Goal: Transaction & Acquisition: Book appointment/travel/reservation

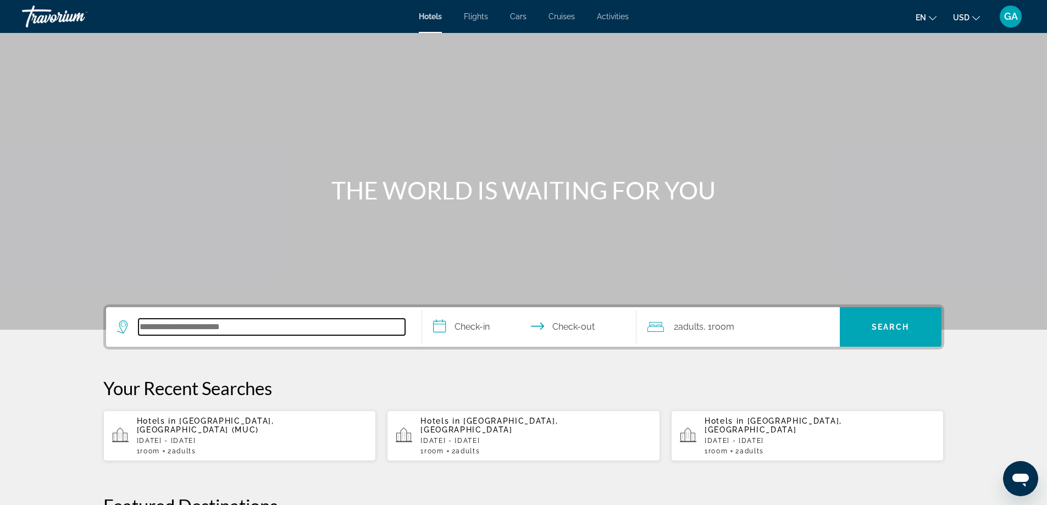
click at [185, 333] on input "Search hotel destination" at bounding box center [272, 327] width 267 height 16
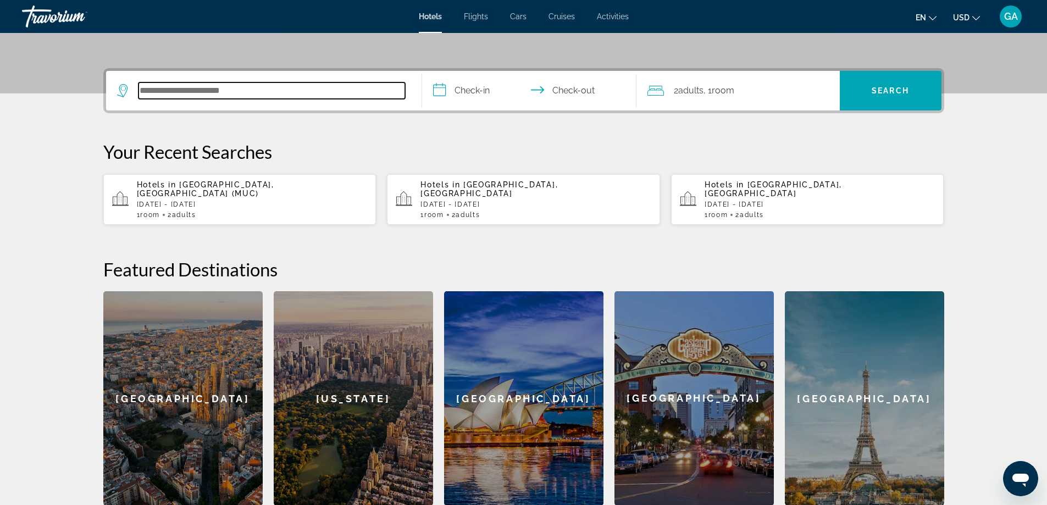
scroll to position [269, 0]
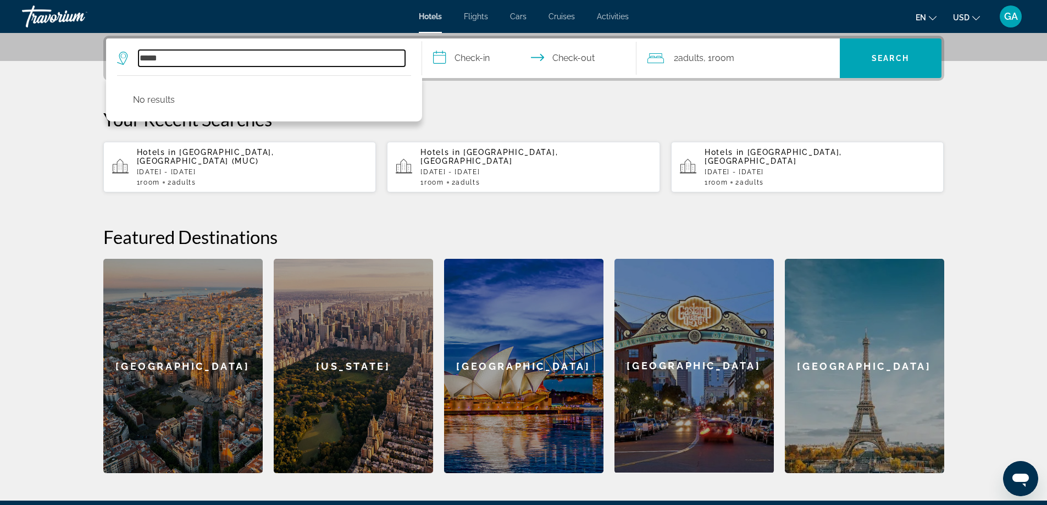
click at [178, 57] on input "*****" at bounding box center [272, 58] width 267 height 16
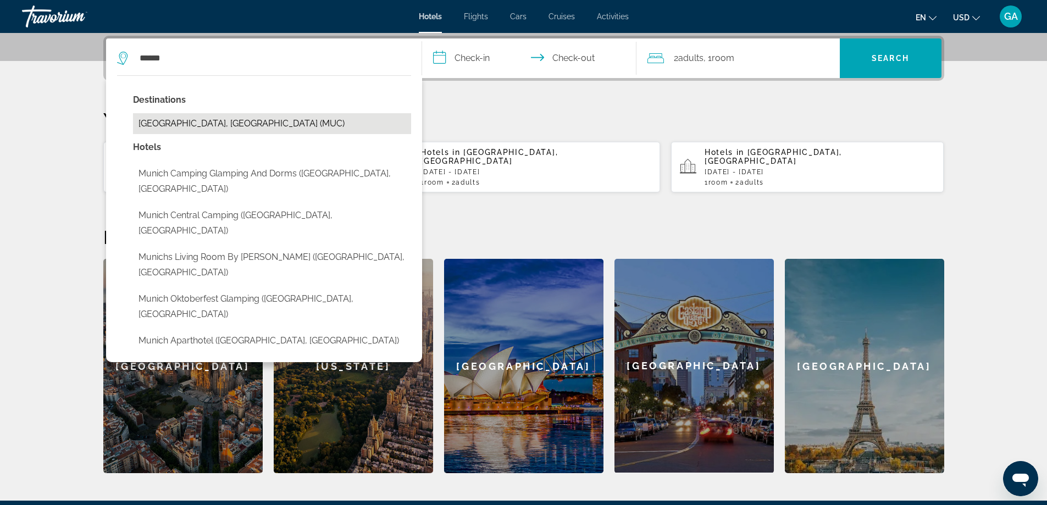
click at [180, 122] on button "[GEOGRAPHIC_DATA], [GEOGRAPHIC_DATA] (MUC)" at bounding box center [272, 123] width 278 height 21
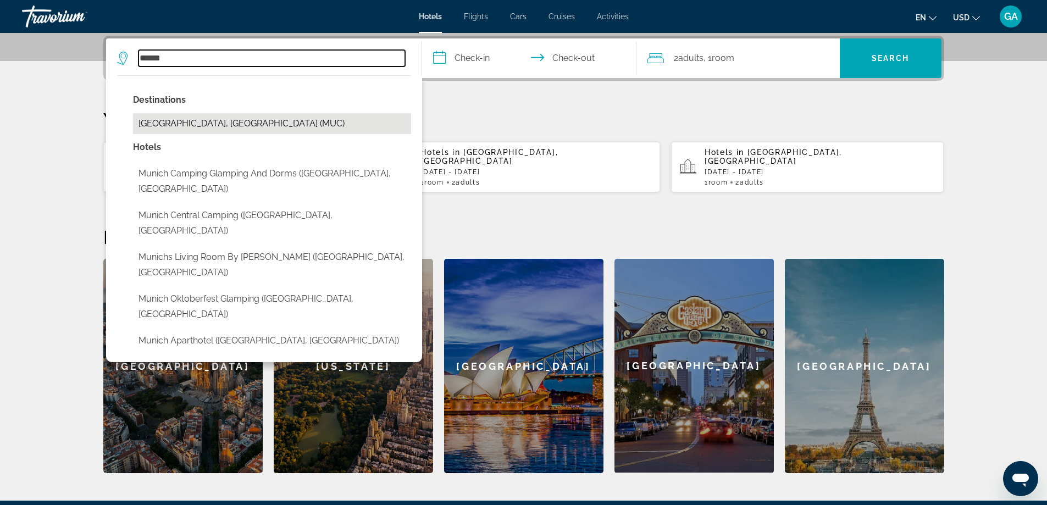
type input "**********"
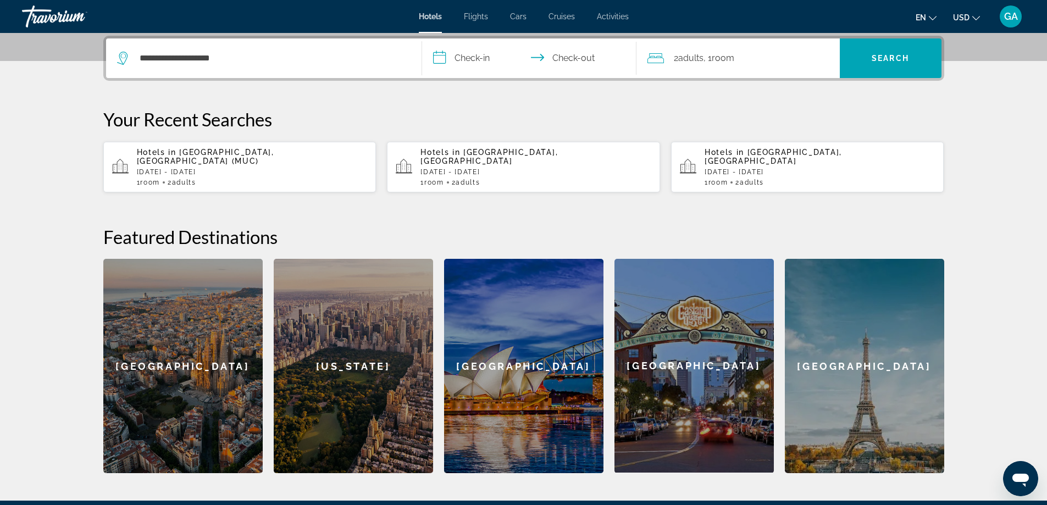
click at [440, 56] on input "**********" at bounding box center [531, 59] width 219 height 43
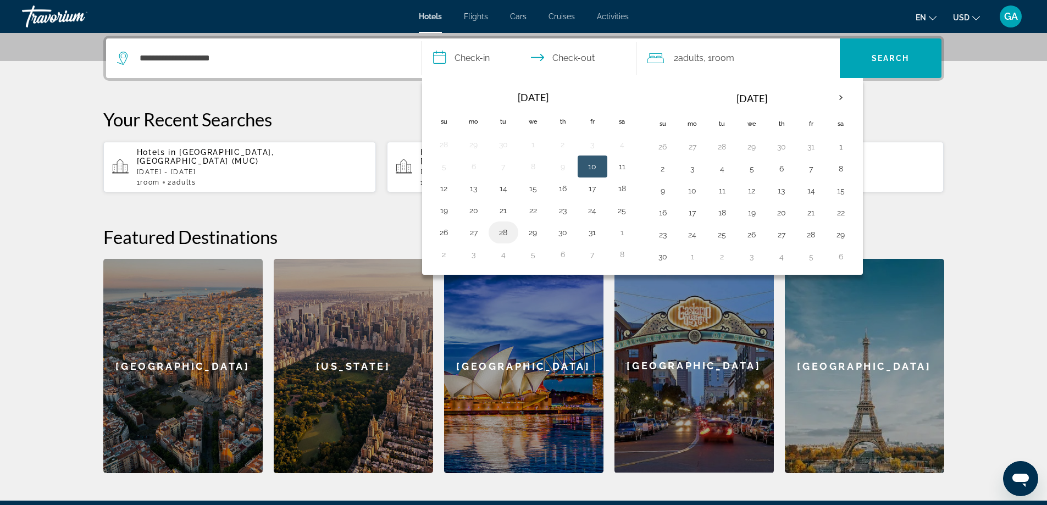
click at [505, 234] on button "28" at bounding box center [504, 232] width 18 height 15
click at [561, 232] on button "30" at bounding box center [563, 232] width 18 height 15
type input "**********"
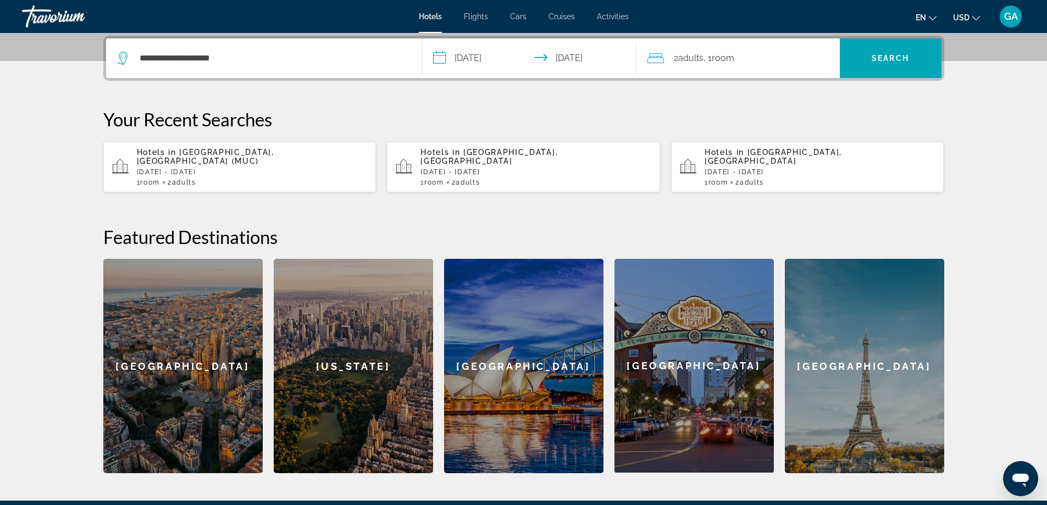
click at [561, 232] on h2 "Featured Destinations" at bounding box center [523, 237] width 841 height 22
click at [854, 52] on span "Search" at bounding box center [891, 58] width 102 height 26
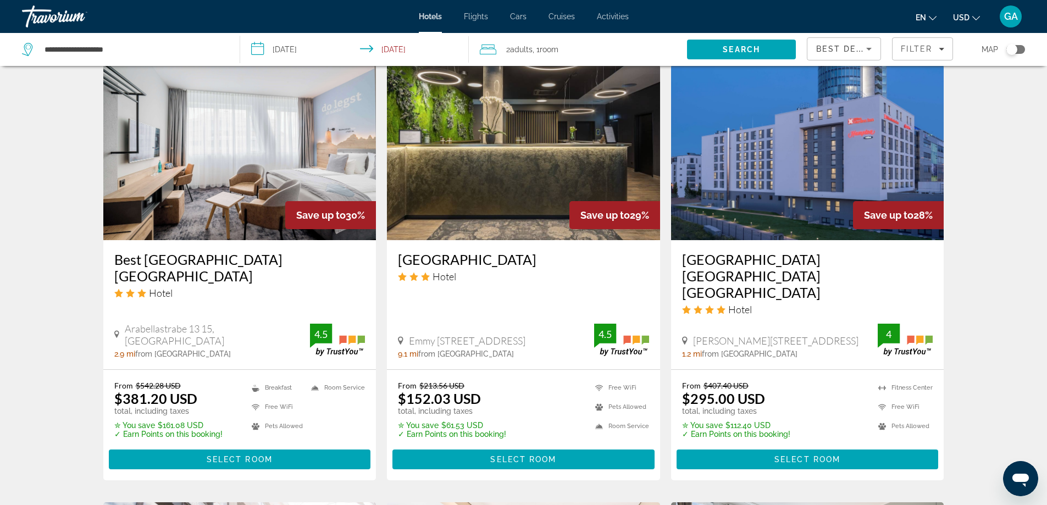
scroll to position [1326, 0]
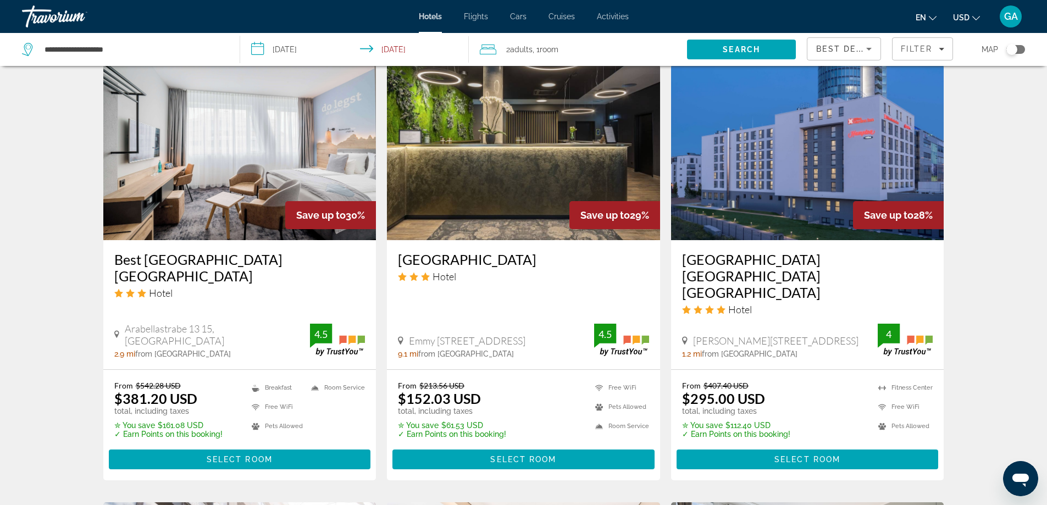
click at [416, 335] on span "Emmy [STREET_ADDRESS]" at bounding box center [467, 341] width 117 height 12
drag, startPoint x: 410, startPoint y: 307, endPoint x: 562, endPoint y: 325, distance: 153.4
click at [562, 335] on div "Emmy [STREET_ADDRESS] 9.1 mi from [GEOGRAPHIC_DATA] from hotel" at bounding box center [496, 347] width 196 height 24
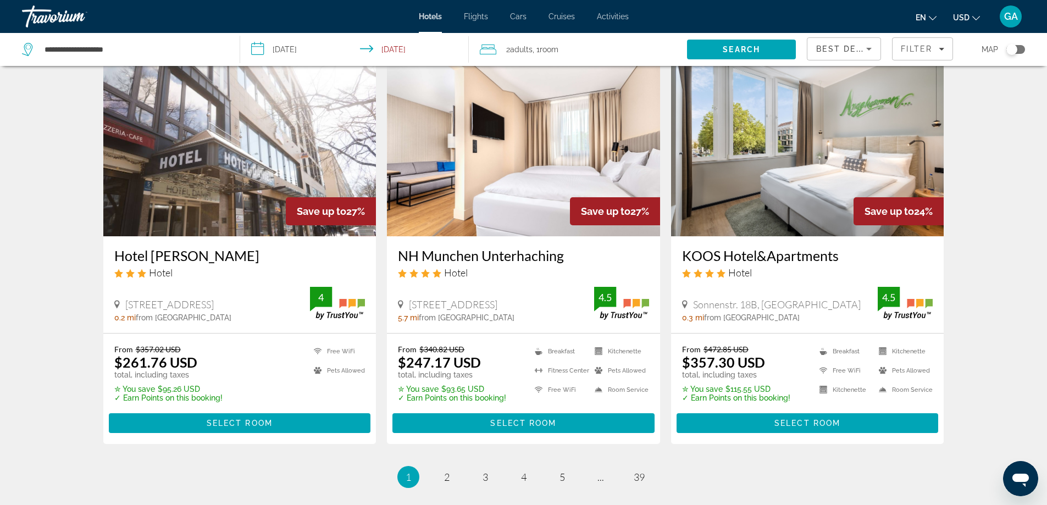
click at [447, 471] on span "2" at bounding box center [446, 477] width 5 height 12
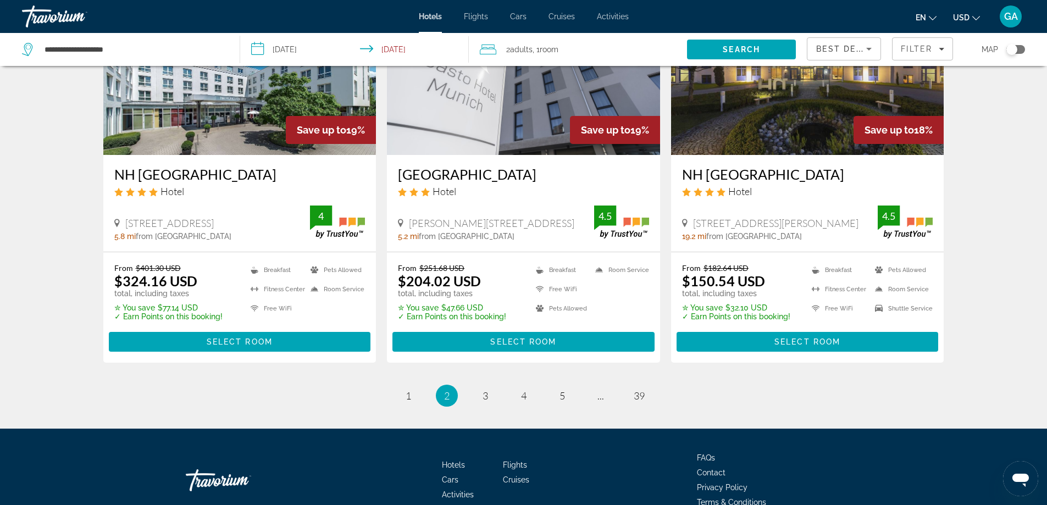
scroll to position [1416, 0]
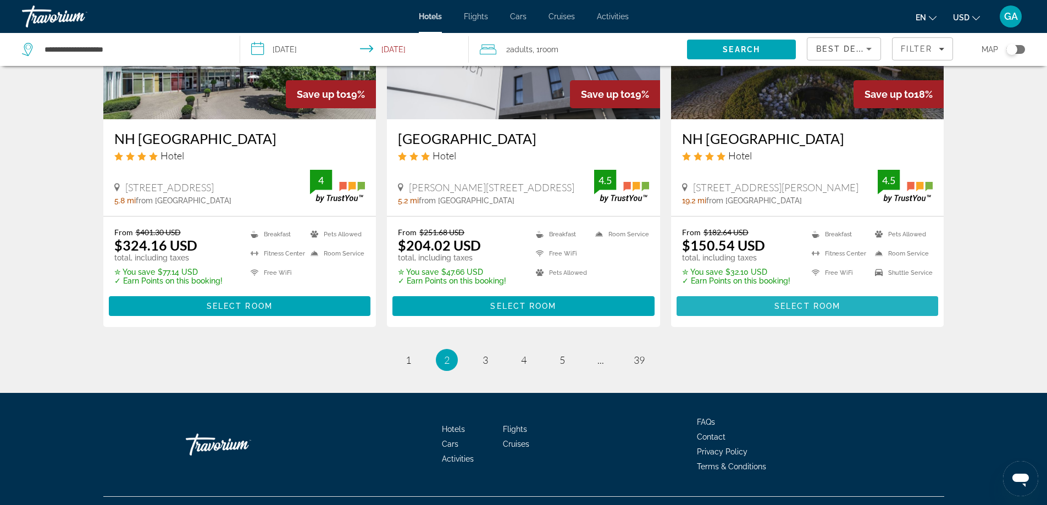
click at [744, 293] on span "Main content" at bounding box center [808, 306] width 262 height 26
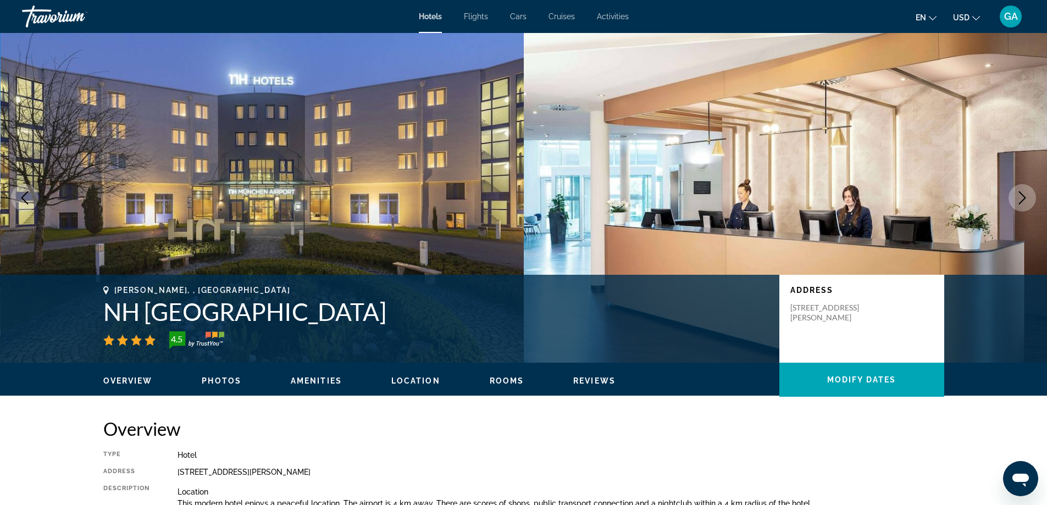
click at [744, 286] on div "[PERSON_NAME], , [GEOGRAPHIC_DATA]" at bounding box center [435, 290] width 665 height 9
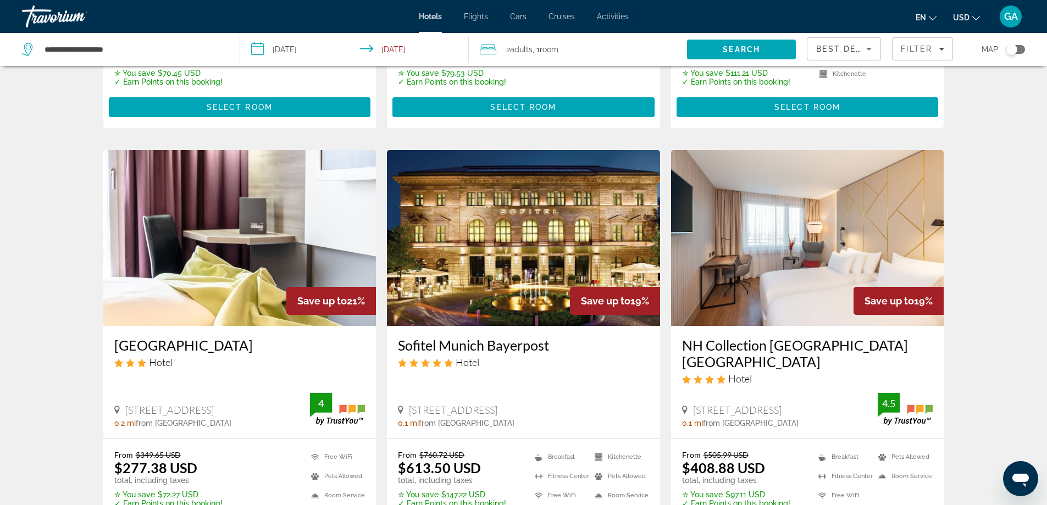
scroll to position [1230, 0]
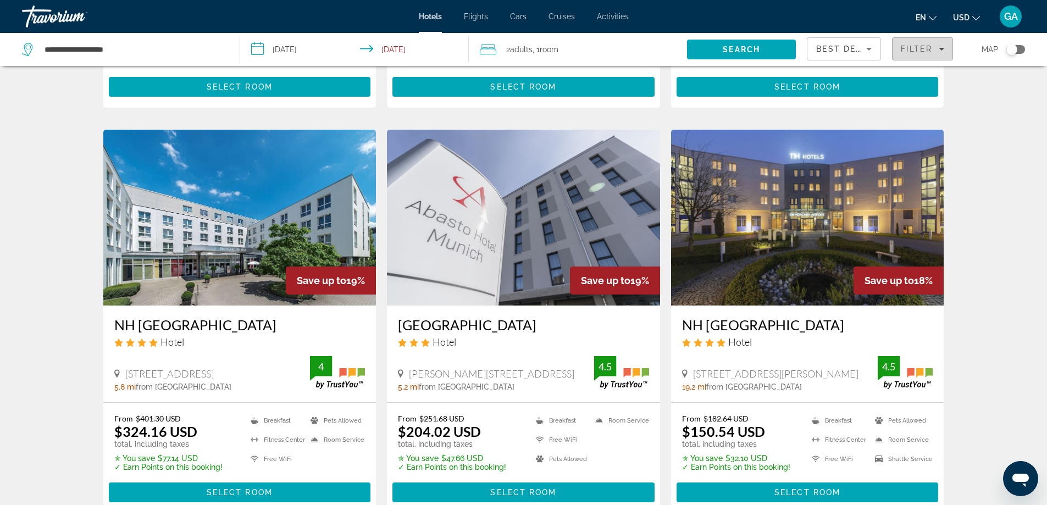
click at [937, 55] on span "Filters" at bounding box center [923, 49] width 60 height 26
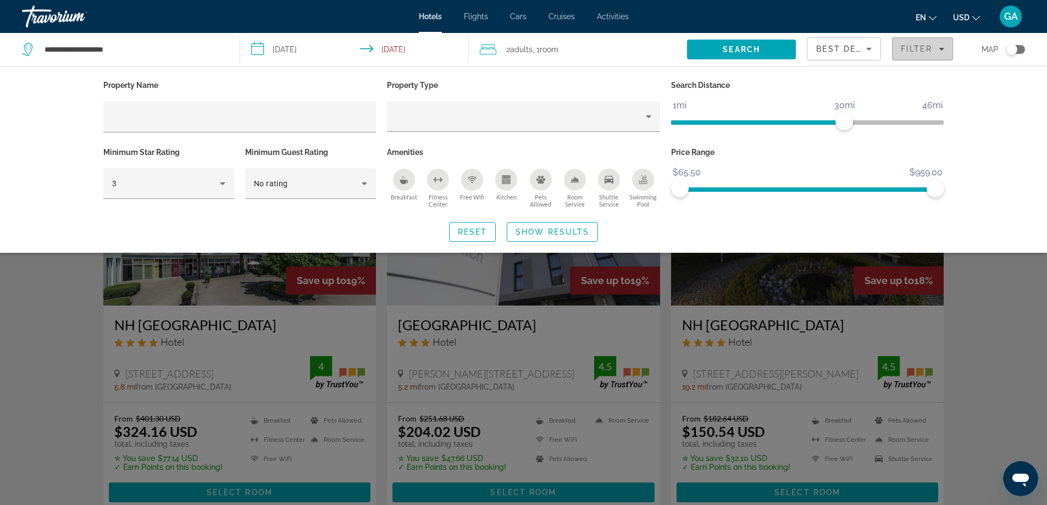
click at [937, 55] on span "Filters" at bounding box center [923, 49] width 60 height 26
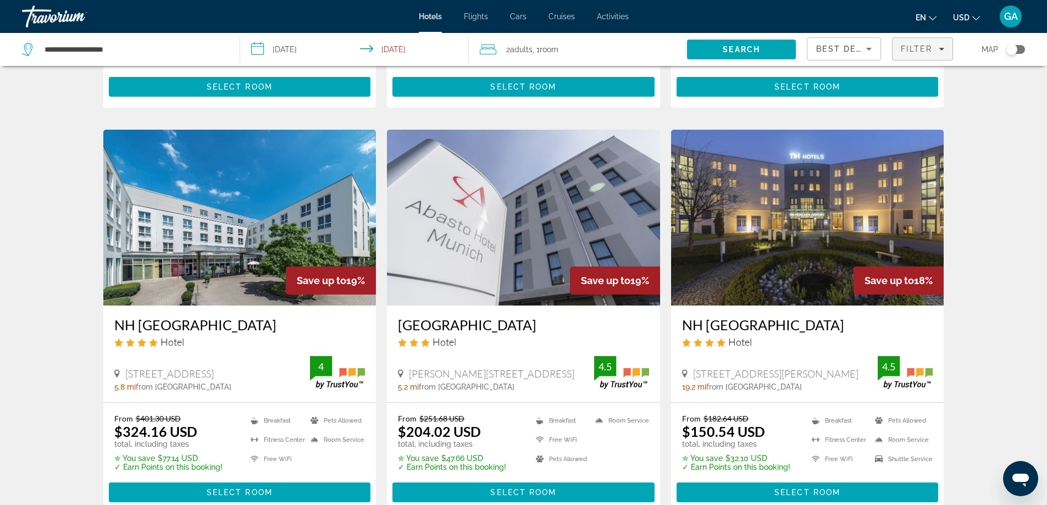
click at [937, 55] on span "Filters" at bounding box center [923, 49] width 60 height 26
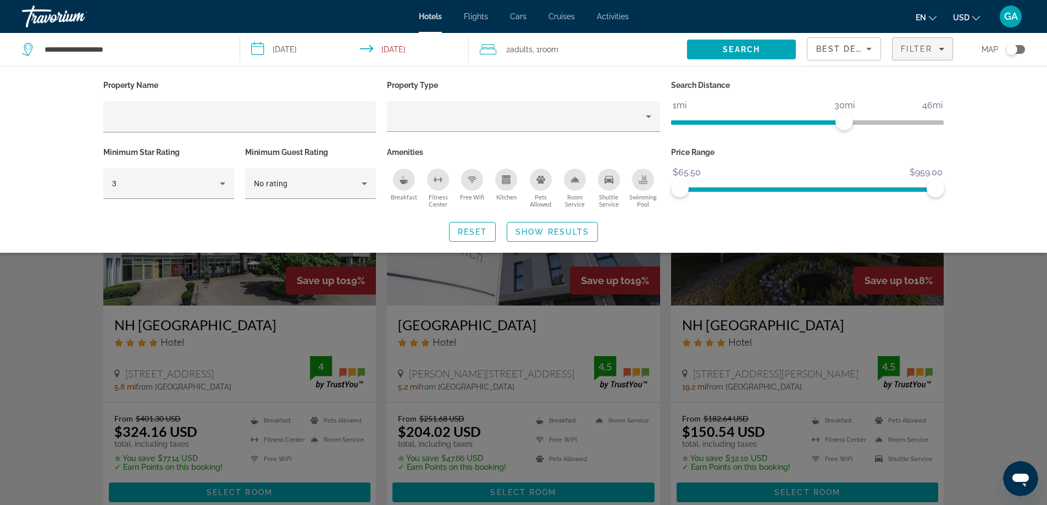
click at [931, 19] on icon "Change language" at bounding box center [933, 18] width 8 height 8
click at [920, 120] on button "русский" at bounding box center [904, 115] width 49 height 14
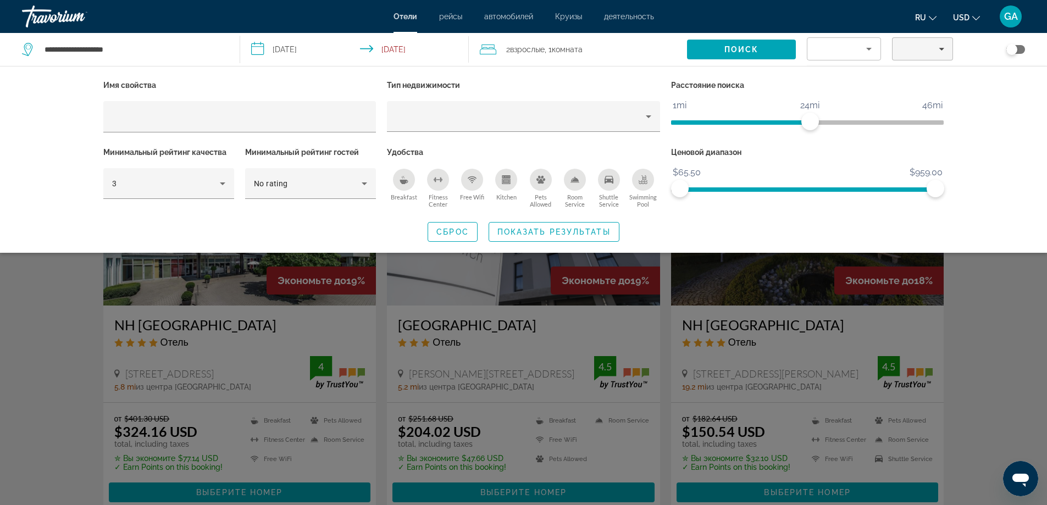
click at [810, 122] on span "ngx-slider" at bounding box center [740, 122] width 139 height 4
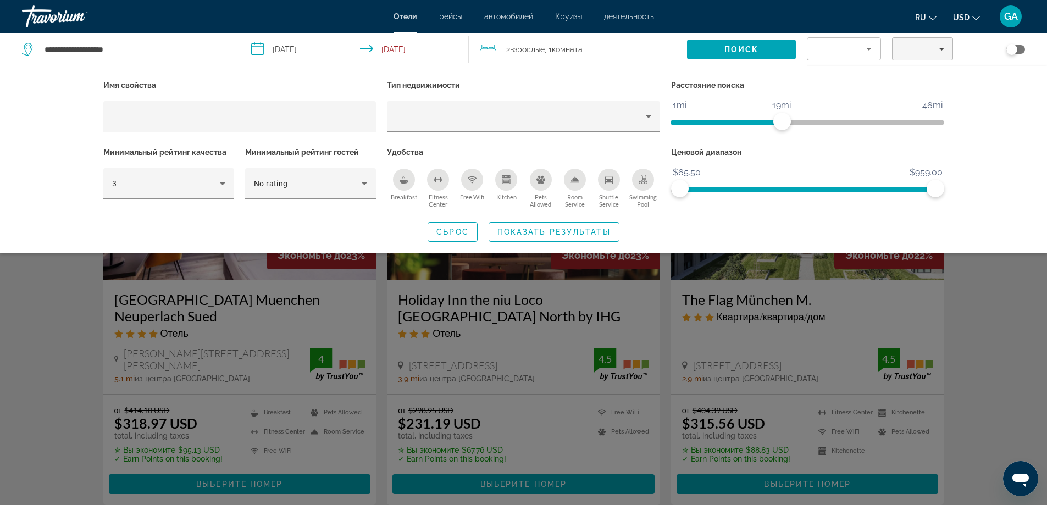
click at [780, 123] on span "ngx-slider" at bounding box center [726, 122] width 111 height 4
click at [869, 49] on icon "Sort by" at bounding box center [868, 49] width 5 height 3
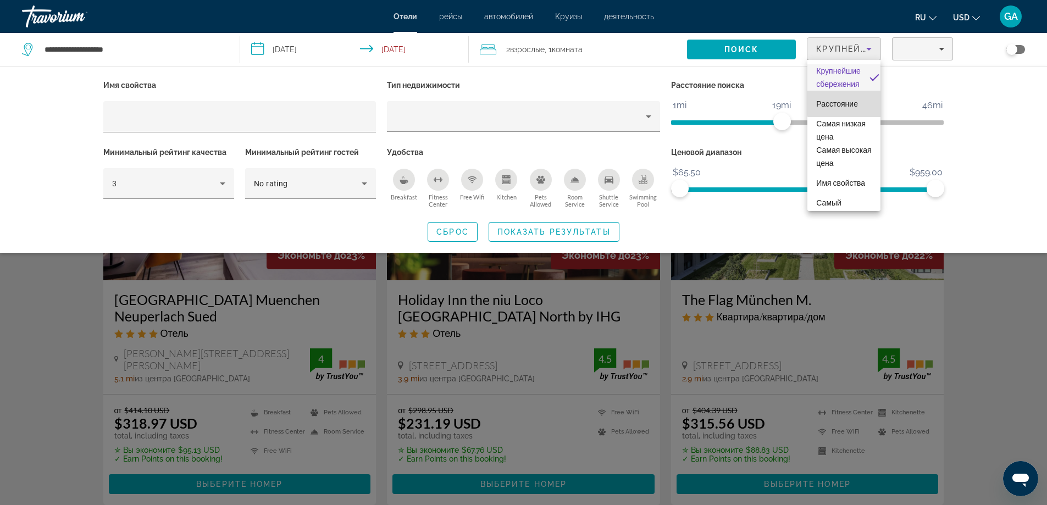
click at [856, 103] on span "Расстояние" at bounding box center [837, 104] width 42 height 9
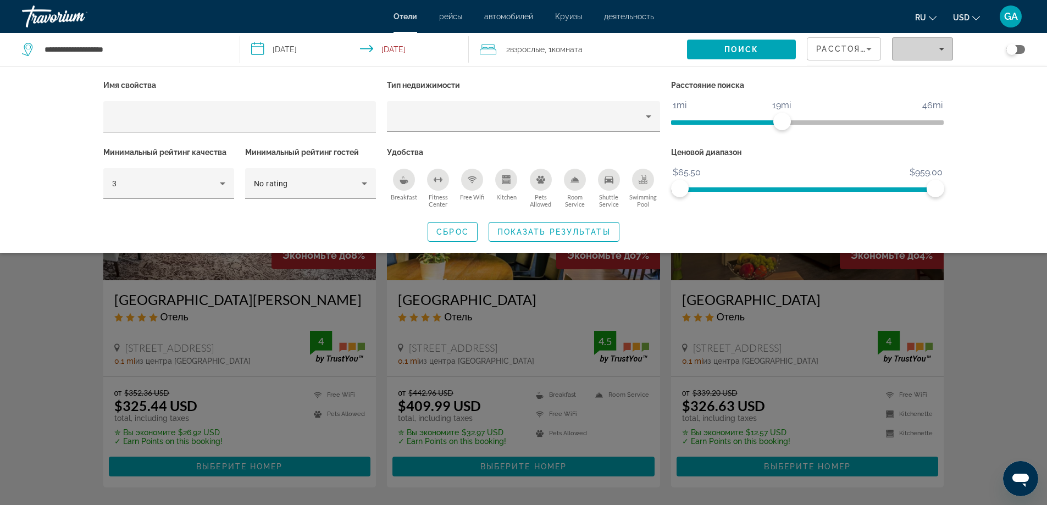
click at [940, 47] on icon "Filters" at bounding box center [941, 48] width 5 height 5
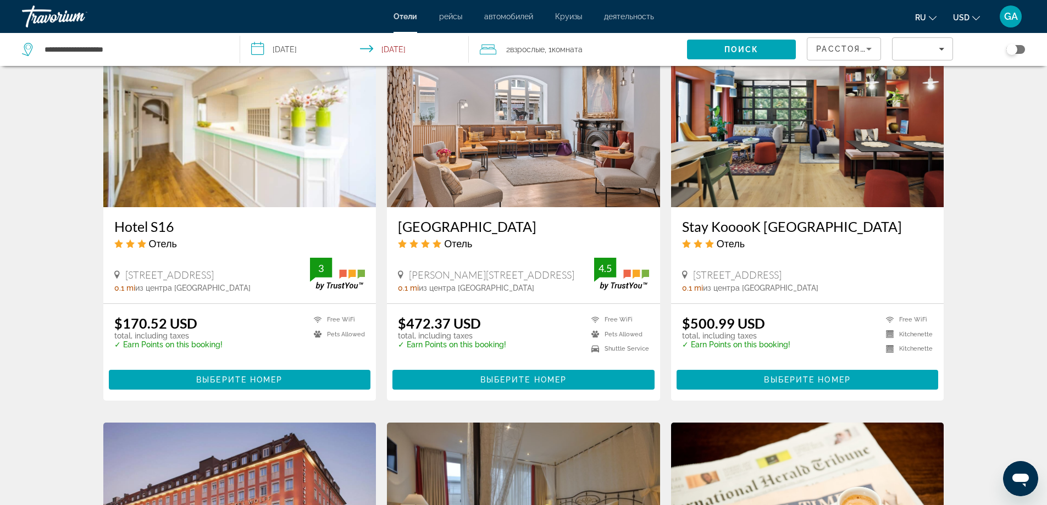
scroll to position [1326, 0]
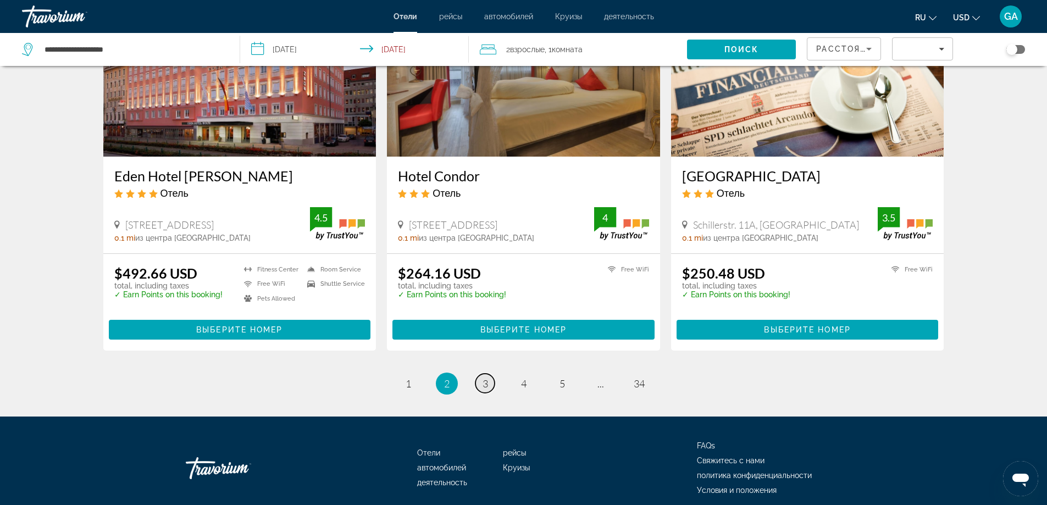
click at [484, 387] on span "3" at bounding box center [485, 384] width 5 height 12
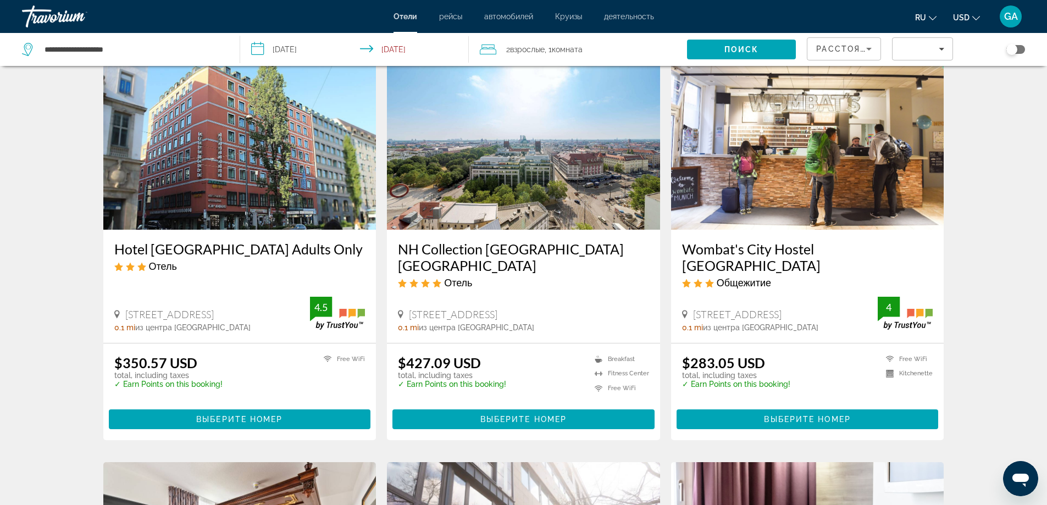
scroll to position [884, 0]
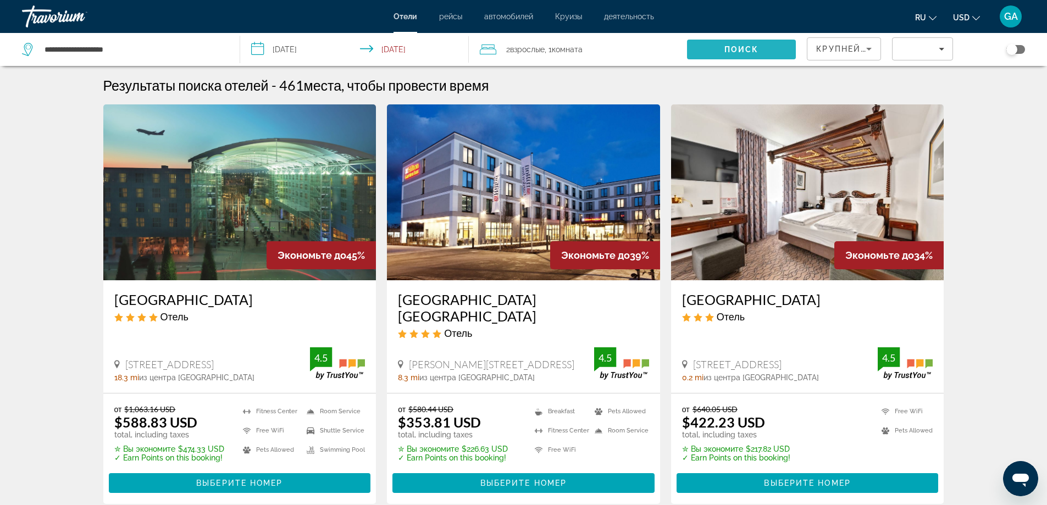
click at [720, 52] on span "Search" at bounding box center [741, 49] width 109 height 26
click at [864, 51] on icon "Sort by" at bounding box center [869, 48] width 13 height 13
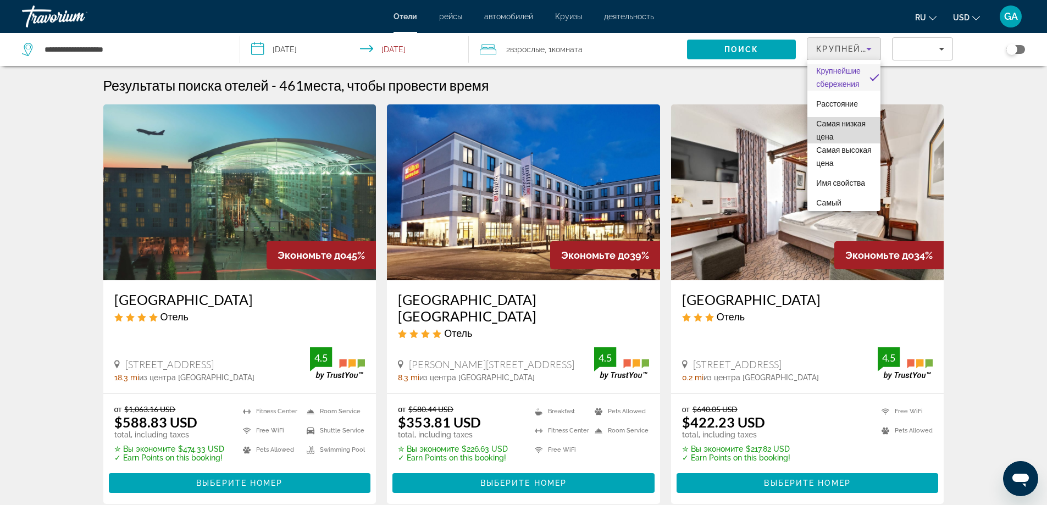
click at [848, 130] on span "Самая низкая цена" at bounding box center [844, 130] width 56 height 26
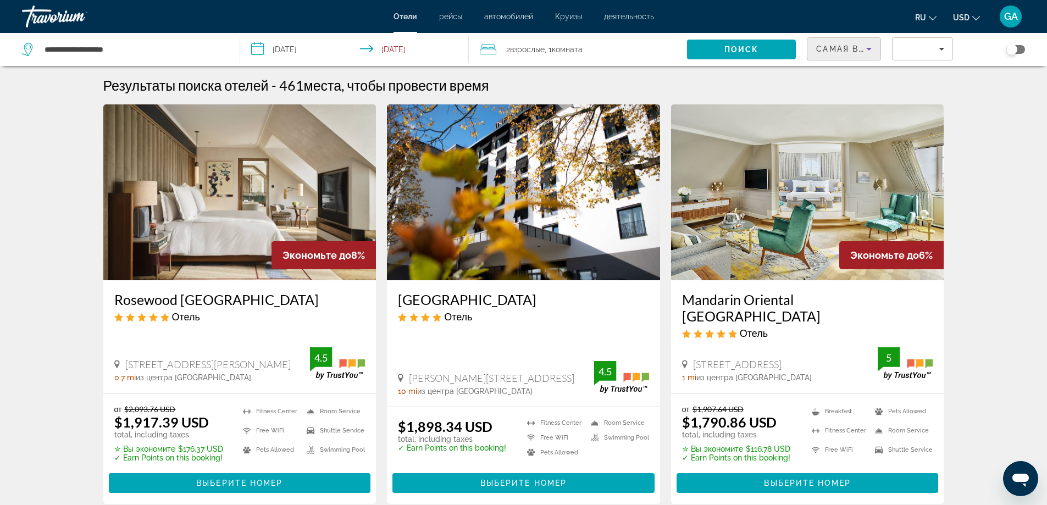
click at [863, 49] on icon "Sort by" at bounding box center [869, 48] width 13 height 13
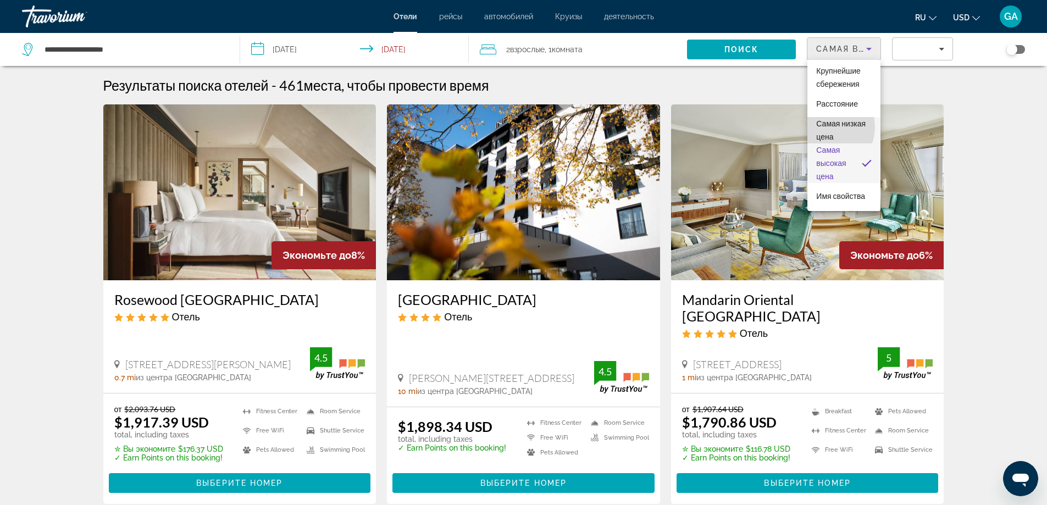
click at [825, 127] on span "Самая низкая цена" at bounding box center [840, 130] width 49 height 22
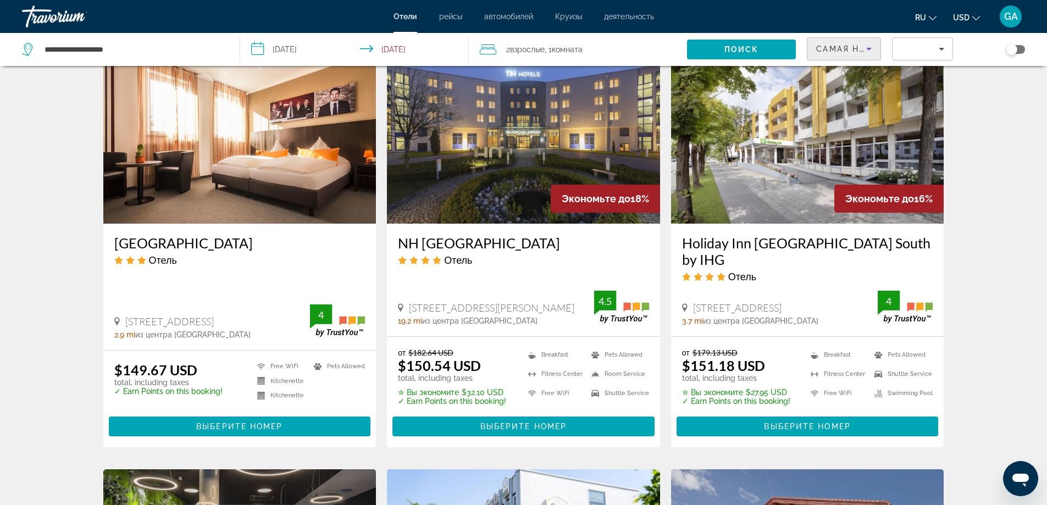
scroll to position [1326, 0]
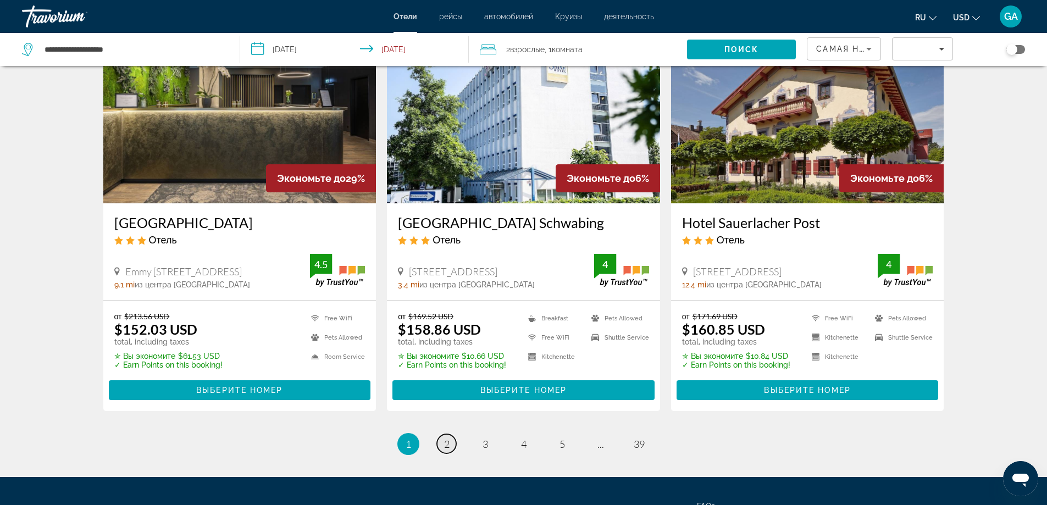
click at [451, 434] on link "page 2" at bounding box center [446, 443] width 19 height 19
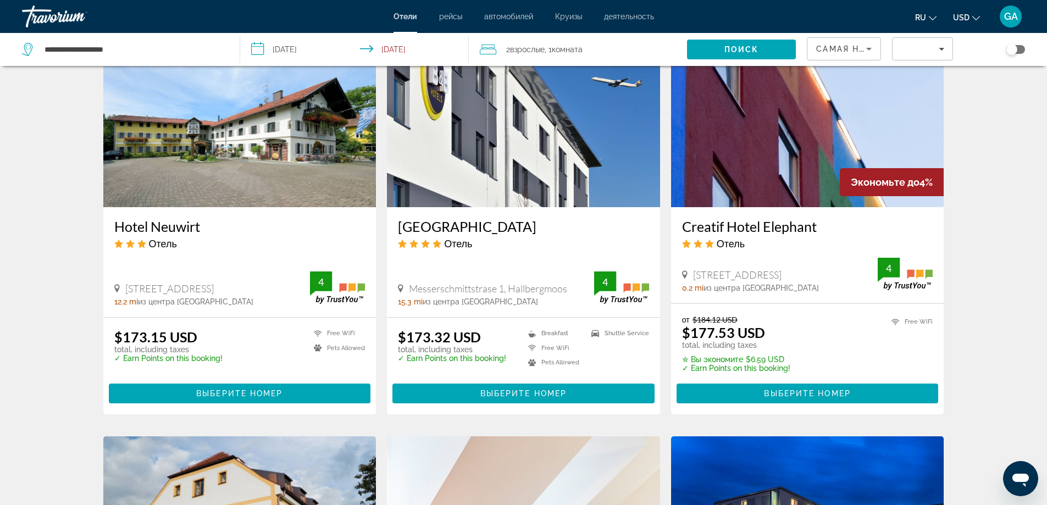
scroll to position [1326, 0]
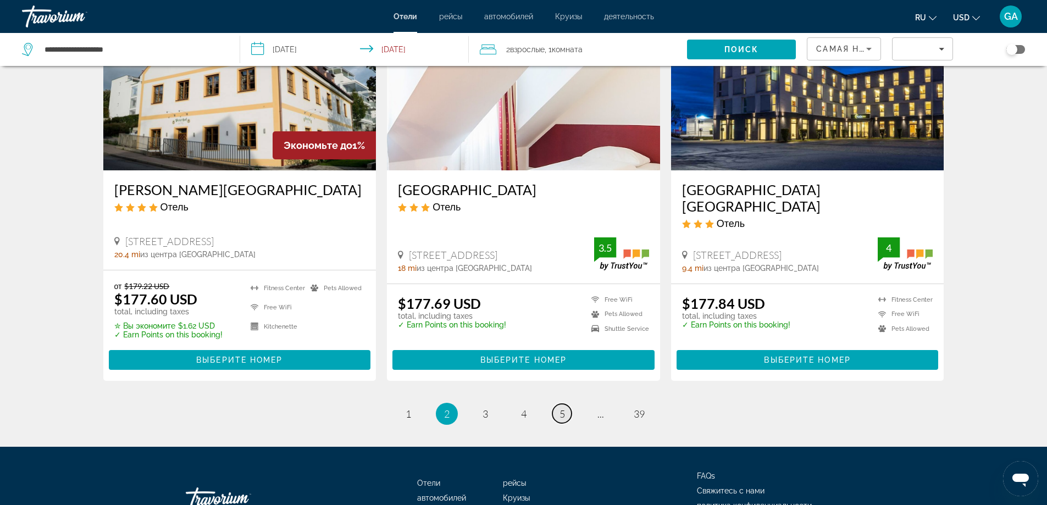
click at [560, 408] on span "5" at bounding box center [562, 414] width 5 height 12
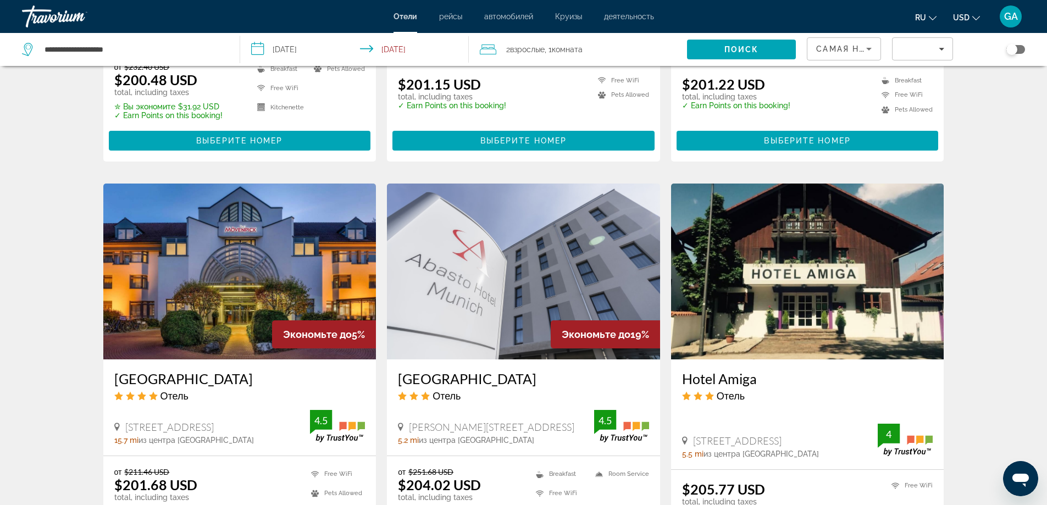
scroll to position [1400, 0]
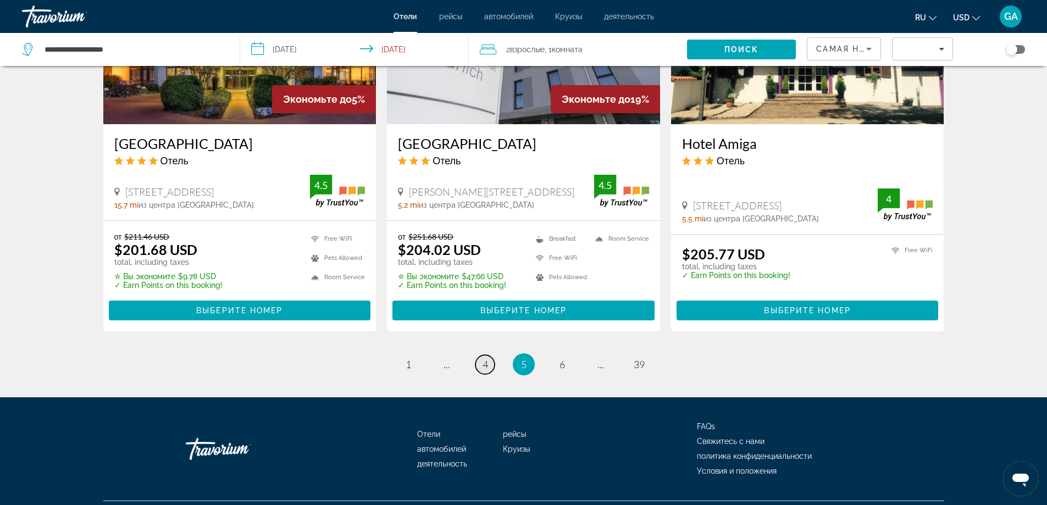
click at [481, 355] on link "page 4" at bounding box center [485, 364] width 19 height 19
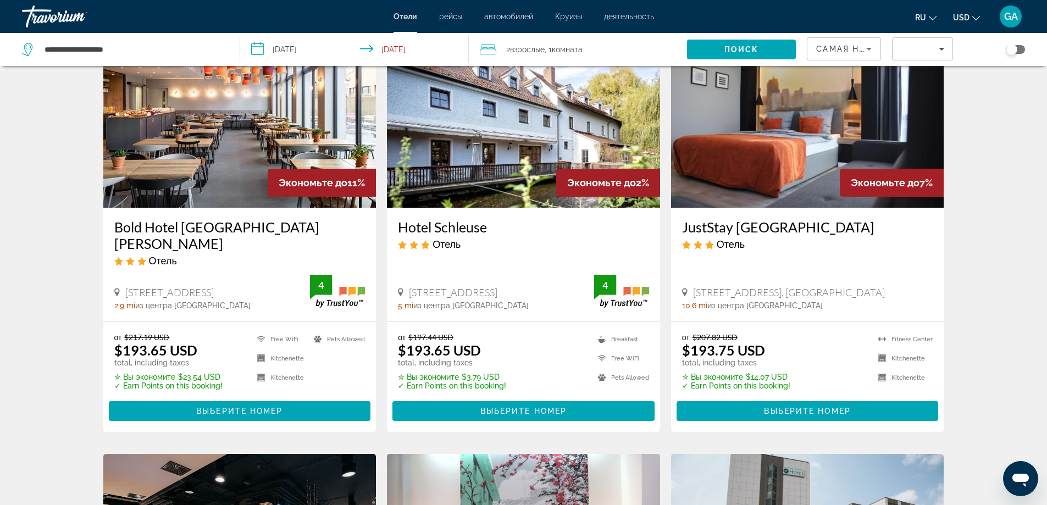
scroll to position [1326, 0]
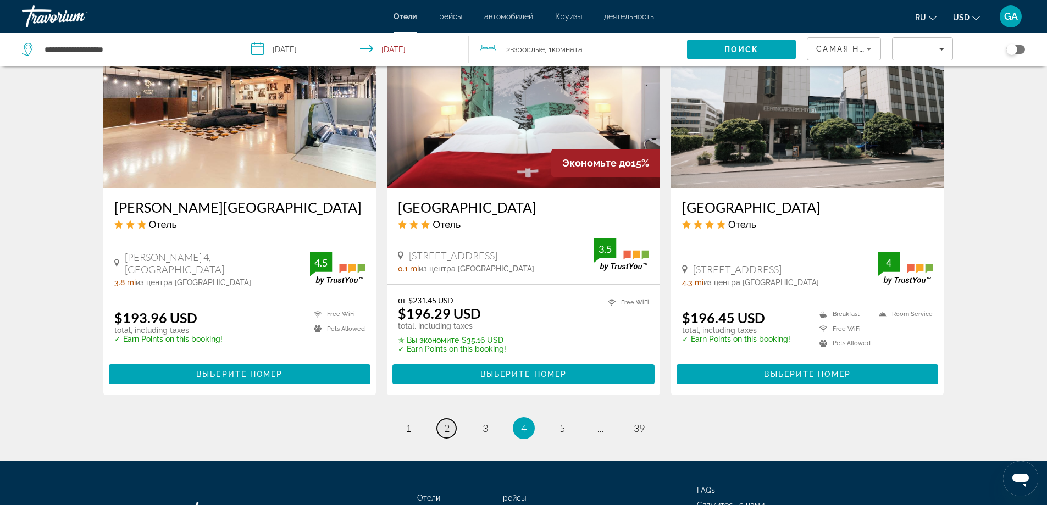
click at [444, 422] on span "2" at bounding box center [446, 428] width 5 height 12
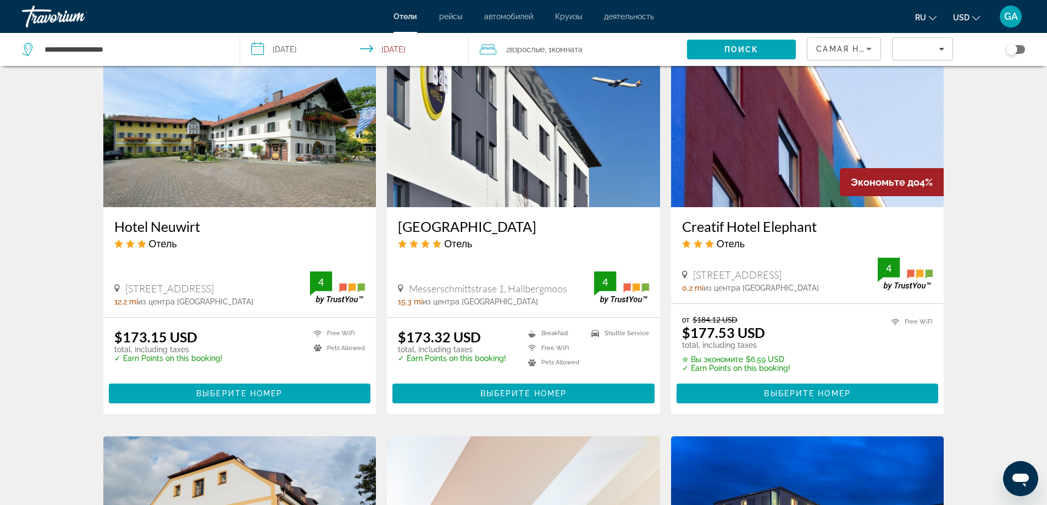
scroll to position [442, 0]
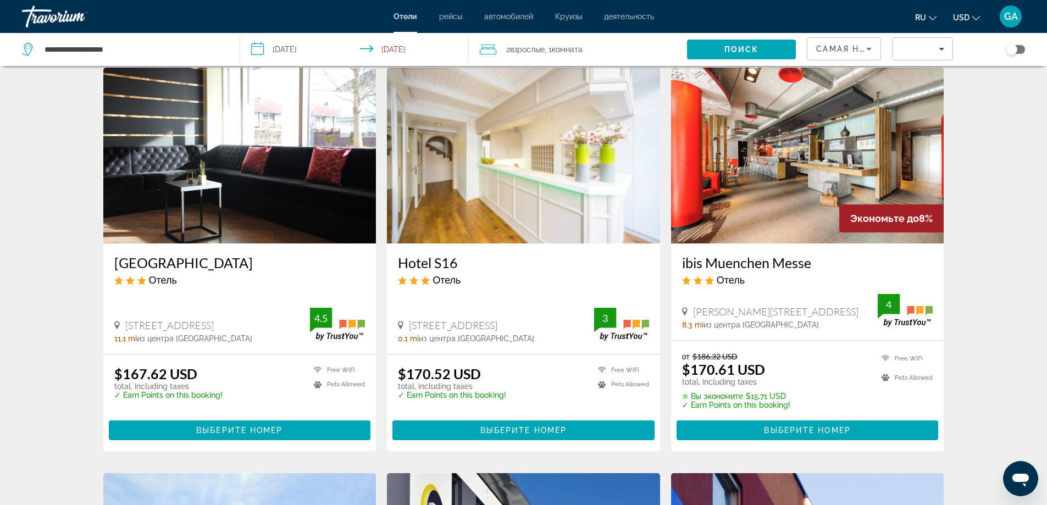
click at [262, 176] on img "Main content" at bounding box center [239, 156] width 273 height 176
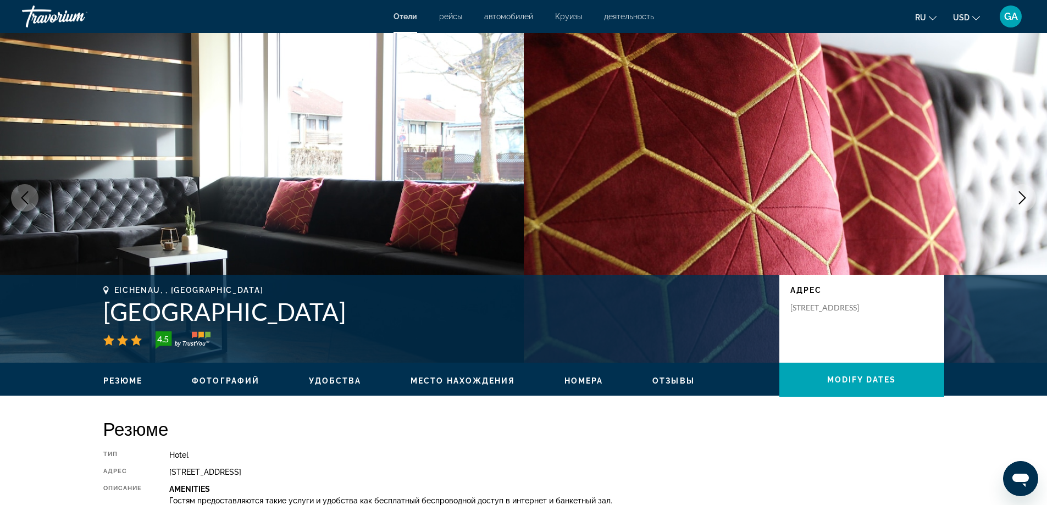
click at [1024, 196] on icon "Next image" at bounding box center [1022, 197] width 13 height 13
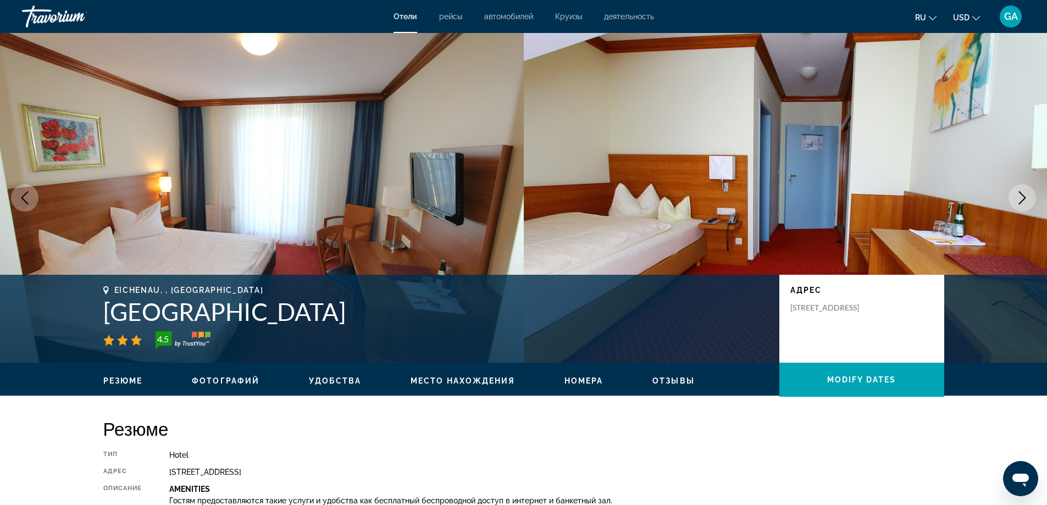
click at [1024, 196] on icon "Next image" at bounding box center [1022, 197] width 13 height 13
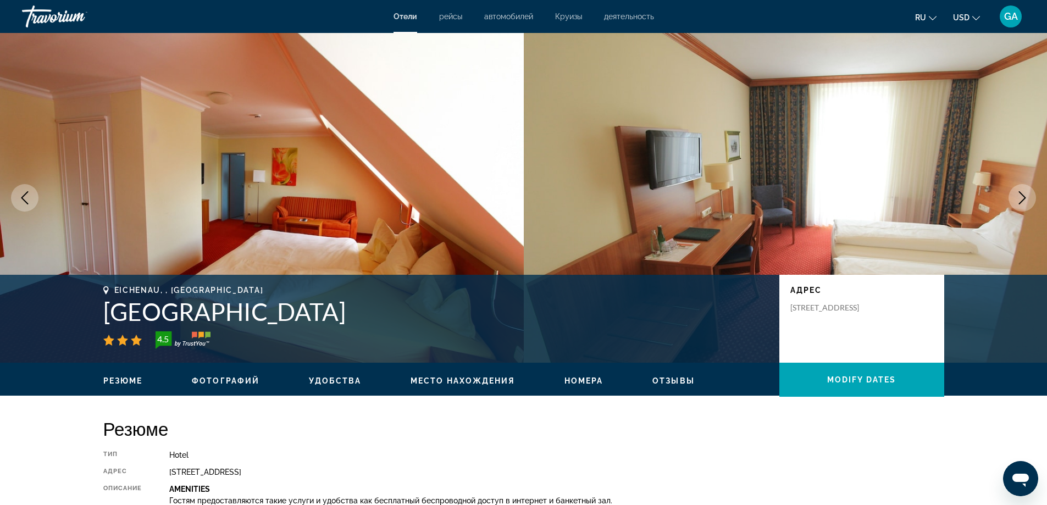
click at [1024, 196] on icon "Next image" at bounding box center [1022, 197] width 13 height 13
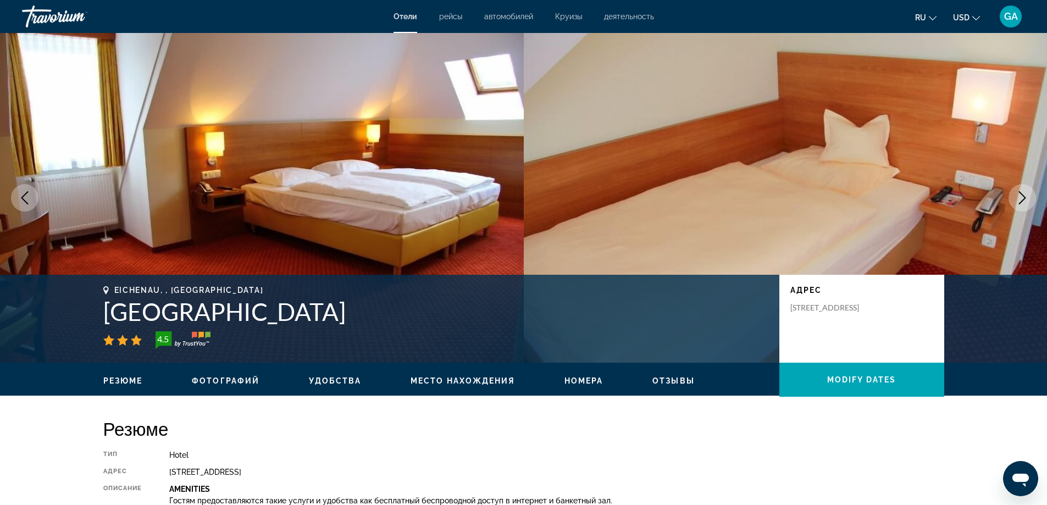
click at [1024, 196] on icon "Next image" at bounding box center [1022, 197] width 13 height 13
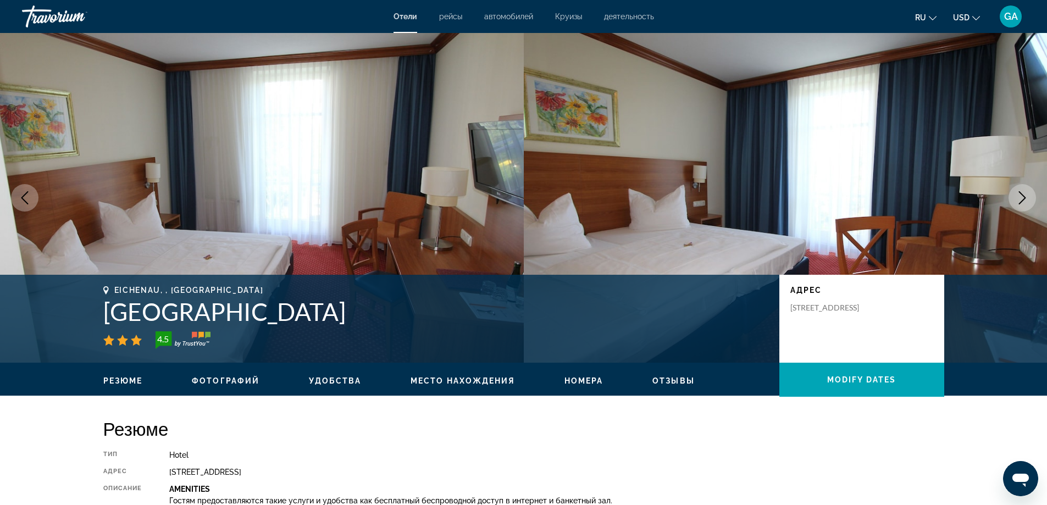
click at [1024, 196] on icon "Next image" at bounding box center [1022, 197] width 13 height 13
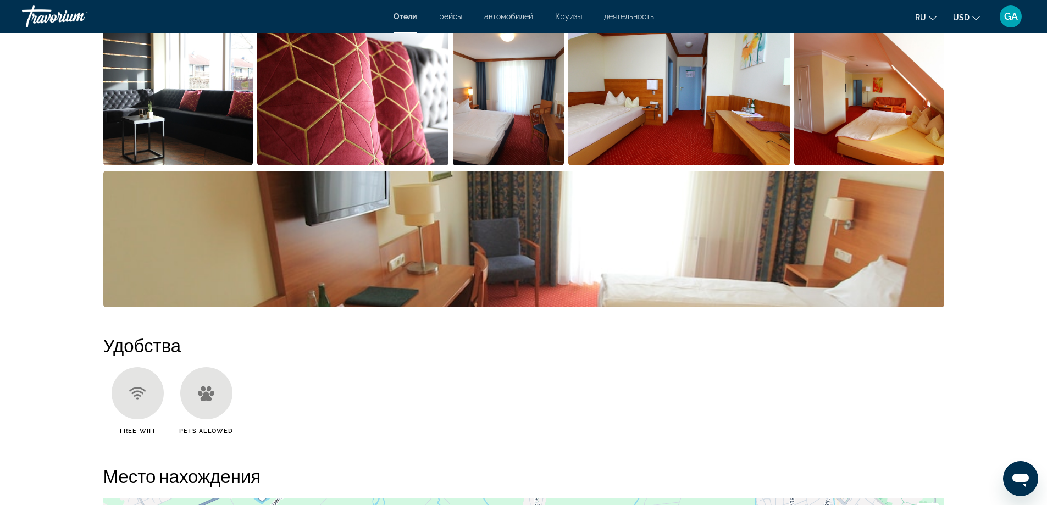
scroll to position [165, 0]
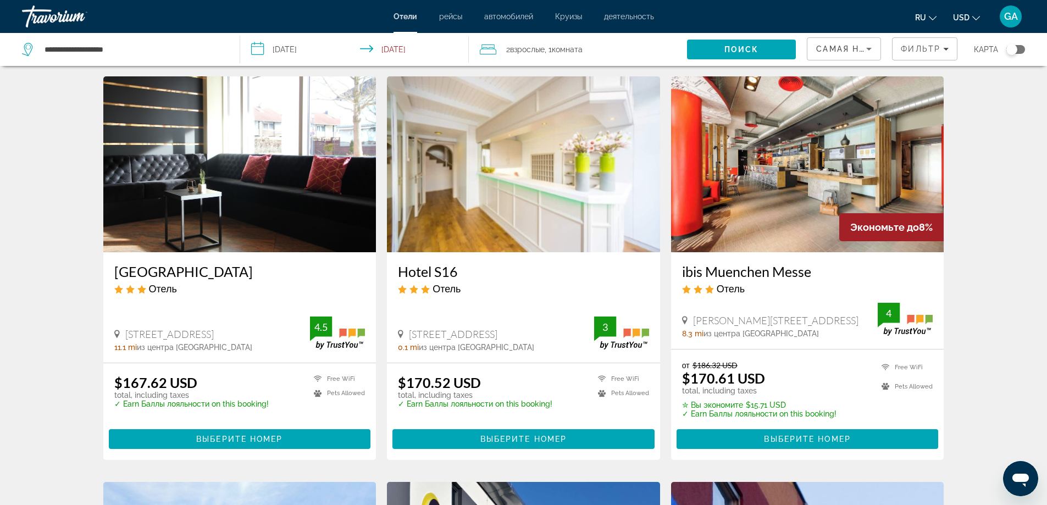
scroll to position [884, 0]
